Goal: Task Accomplishment & Management: Manage account settings

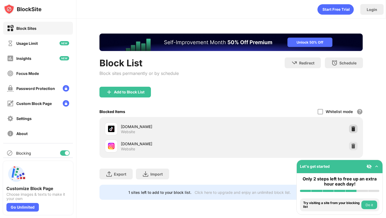
click at [356, 125] on div at bounding box center [353, 128] width 9 height 9
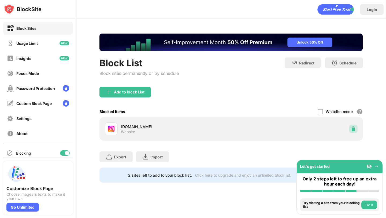
click at [354, 130] on img at bounding box center [352, 128] width 5 height 5
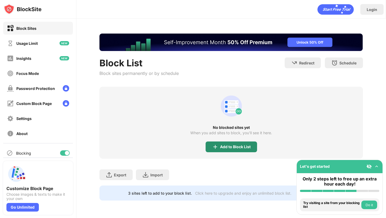
click at [231, 144] on div "Add to Block List" at bounding box center [235, 146] width 31 height 4
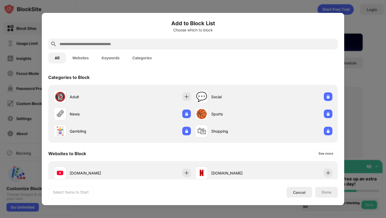
click at [145, 45] on input "text" at bounding box center [197, 44] width 276 height 6
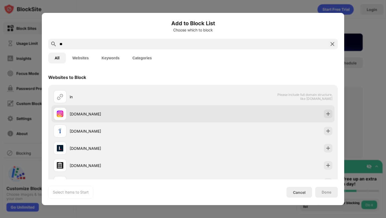
type input "**"
click at [109, 117] on div "[DOMAIN_NAME]" at bounding box center [123, 113] width 139 height 13
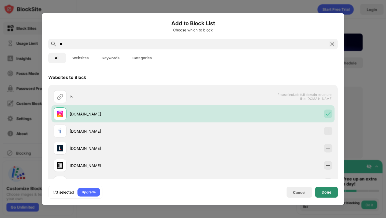
click at [319, 194] on div "Done" at bounding box center [326, 191] width 23 height 11
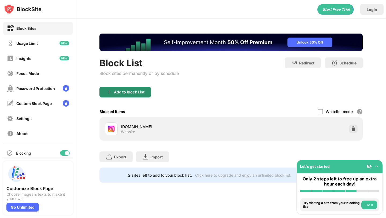
click at [136, 95] on div "Add to Block List" at bounding box center [124, 92] width 51 height 11
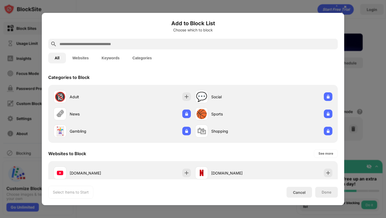
click at [122, 43] on input "text" at bounding box center [197, 44] width 276 height 6
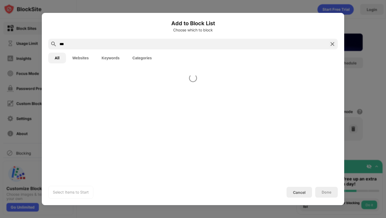
type input "***"
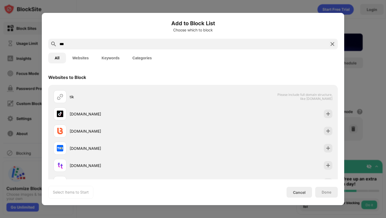
click at [93, 114] on div "[DOMAIN_NAME]" at bounding box center [131, 114] width 123 height 6
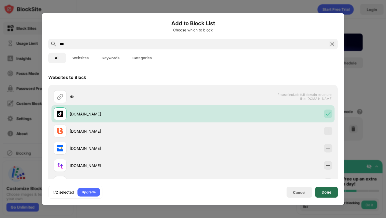
click at [326, 190] on div "Done" at bounding box center [326, 192] width 10 height 4
